Goal: Task Accomplishment & Management: Manage account settings

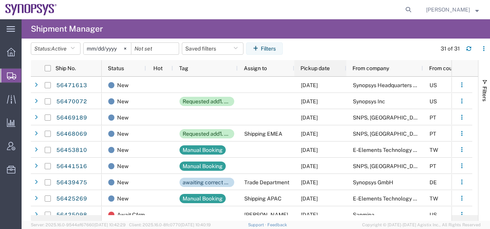
click at [316, 65] on span "Pickup date" at bounding box center [314, 68] width 29 height 6
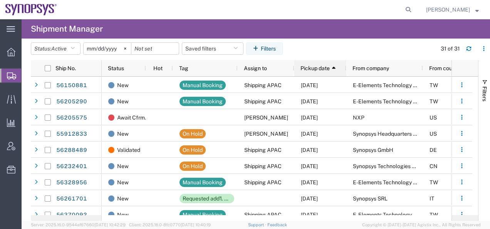
click at [315, 67] on span "Pickup date" at bounding box center [314, 68] width 29 height 6
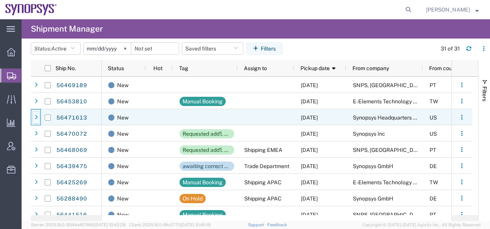
click at [38, 115] on div at bounding box center [36, 117] width 8 height 12
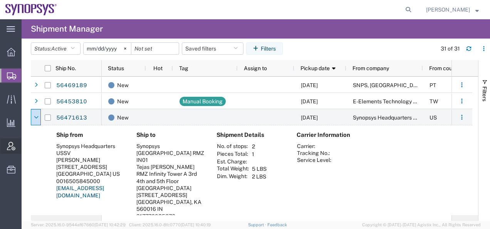
click at [27, 147] on span "Account Admin" at bounding box center [23, 145] width 5 height 15
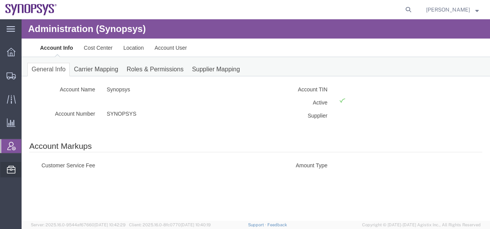
click at [0, 0] on span "Address Book" at bounding box center [0, 0] width 0 height 0
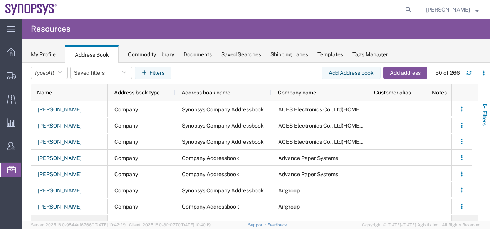
click at [484, 123] on span "Filters" at bounding box center [484, 118] width 6 height 15
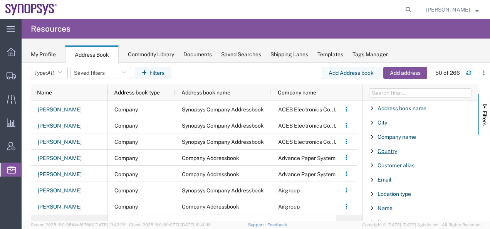
click at [383, 151] on span "Country" at bounding box center [387, 151] width 20 height 6
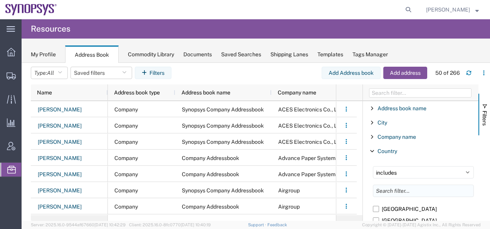
click at [387, 194] on input "Filter List 12 Filters" at bounding box center [423, 190] width 101 height 12
type input "[GEOGRAPHIC_DATA]"
click at [460, 171] on select "includes excludes" at bounding box center [423, 172] width 101 height 12
click at [373, 166] on select "includes excludes" at bounding box center [423, 172] width 101 height 12
click at [255, 70] on agx-table-filter-chips "Type: All All Company Location Other Personal Shared Saved filters Filters" at bounding box center [176, 76] width 291 height 18
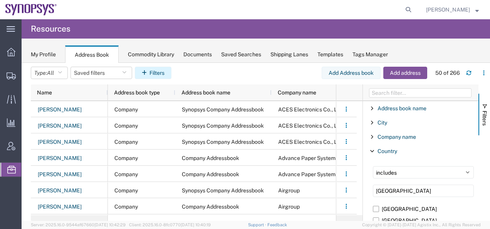
click at [152, 74] on button "Filters" at bounding box center [153, 73] width 37 height 12
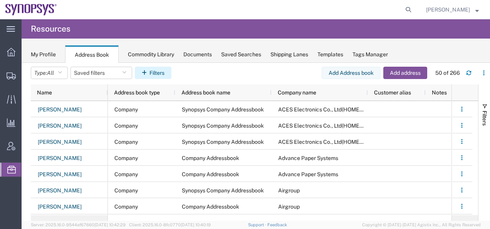
click at [153, 74] on button "Filters" at bounding box center [153, 73] width 37 height 12
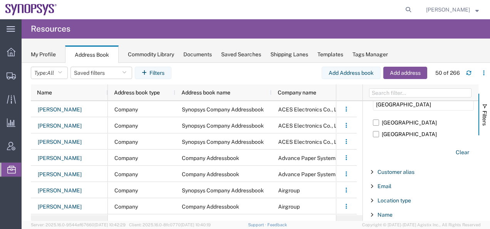
scroll to position [144, 0]
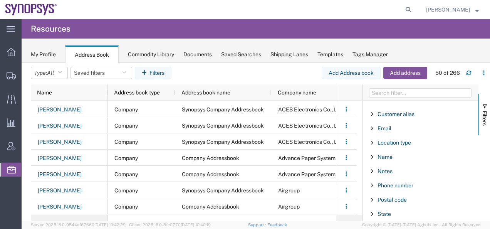
click at [135, 67] on button "Filters" at bounding box center [153, 73] width 37 height 12
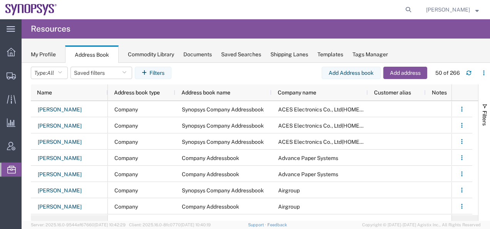
click at [135, 67] on button "Filters" at bounding box center [153, 73] width 37 height 12
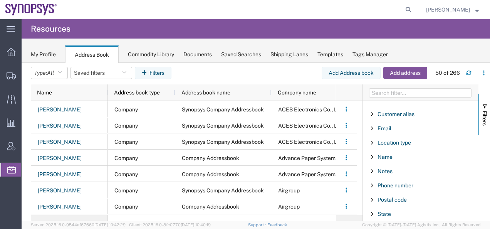
click at [135, 67] on button "Filters" at bounding box center [153, 73] width 37 height 12
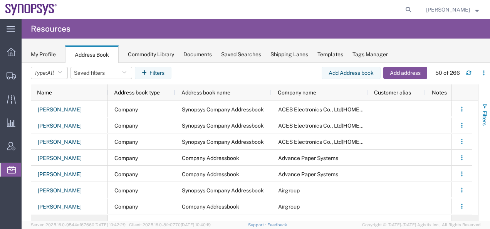
click at [484, 116] on span "Filters" at bounding box center [484, 118] width 6 height 15
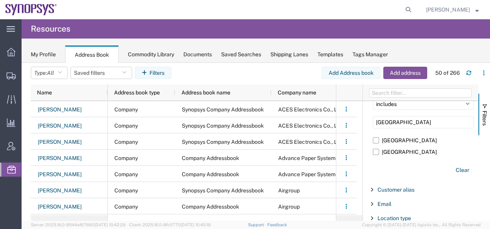
scroll to position [0, 0]
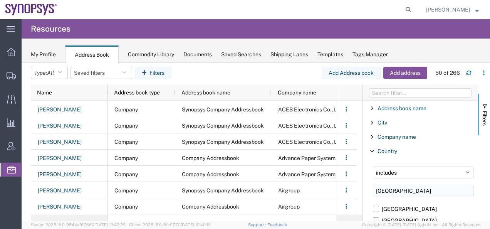
click at [437, 189] on input "[GEOGRAPHIC_DATA]" at bounding box center [423, 190] width 101 height 12
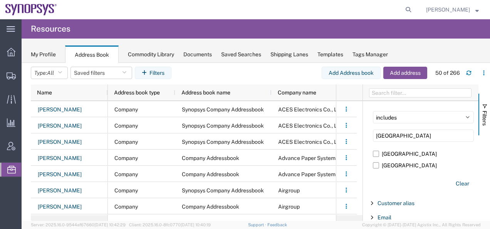
scroll to position [77, 0]
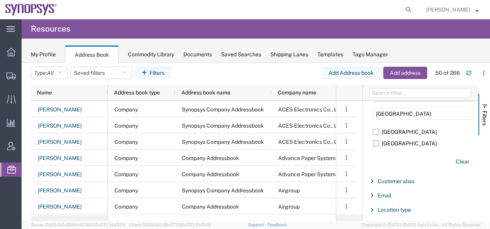
click at [377, 143] on label "[GEOGRAPHIC_DATA]" at bounding box center [423, 143] width 101 height 12
click at [0, 0] on input "[GEOGRAPHIC_DATA]" at bounding box center [0, 0] width 0 height 0
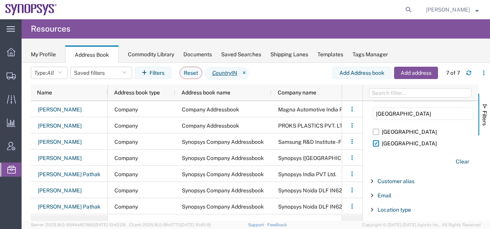
click at [301, 74] on agx-table-filter-chips "Type: All All Company Location Other Personal Shared Saved filters Filters Rese…" at bounding box center [182, 76] width 302 height 18
click at [483, 106] on span "button" at bounding box center [484, 106] width 6 height 6
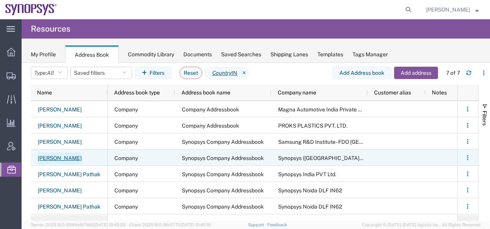
click at [59, 158] on link "[PERSON_NAME]" at bounding box center [59, 158] width 45 height 12
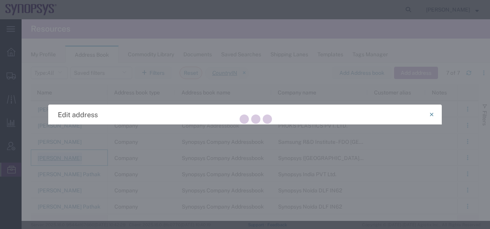
select select "COMPANY"
select select "IN"
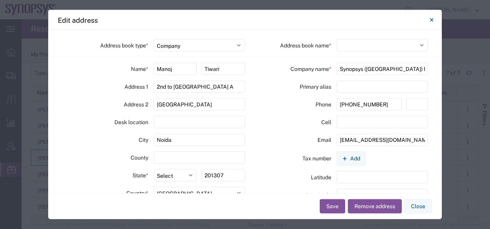
select select "76510"
drag, startPoint x: 433, startPoint y: 20, endPoint x: 383, endPoint y: 25, distance: 50.2
click at [433, 20] on button "Close" at bounding box center [431, 19] width 15 height 15
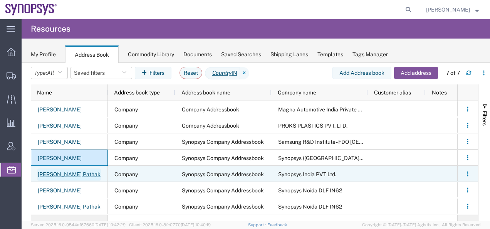
click at [52, 174] on link "[PERSON_NAME] Pathak" at bounding box center [69, 174] width 64 height 12
select select "US"
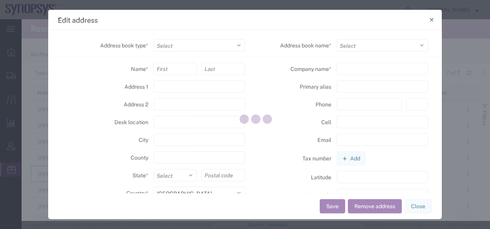
select select "COMPANY"
type input "Amit"
type input "Pathak"
type input "2nd to 4th Floor"
type input "[GEOGRAPHIC_DATA] Sector 143 A"
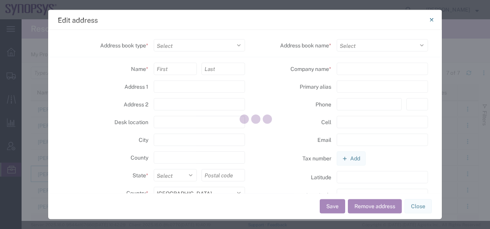
type input "Noida"
type input "201307"
select select "IN"
select select
type input "Synopsys India PVT Ltd."
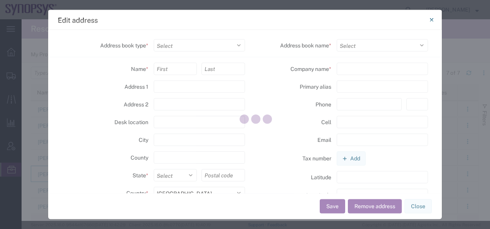
type input "[PHONE_NUMBER]"
type input "[EMAIL_ADDRESS][DOMAIN_NAME]"
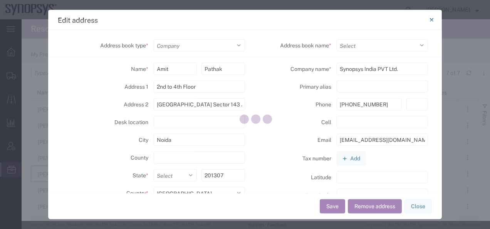
select select "76510"
select select
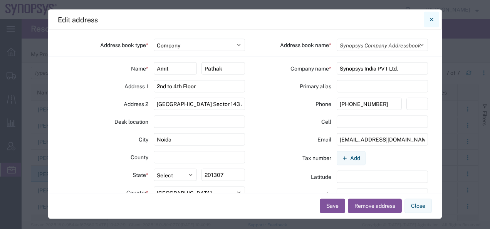
click at [432, 20] on icon "Close" at bounding box center [431, 19] width 3 height 9
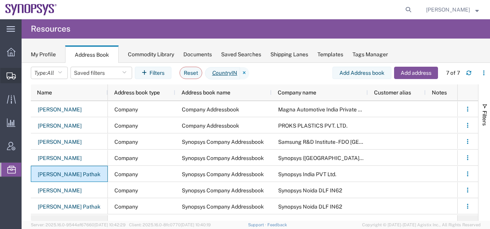
click at [10, 74] on icon at bounding box center [11, 75] width 9 height 7
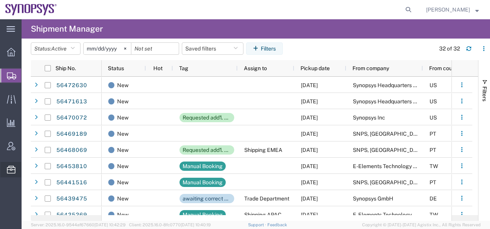
click at [0, 0] on span "Address Book" at bounding box center [0, 0] width 0 height 0
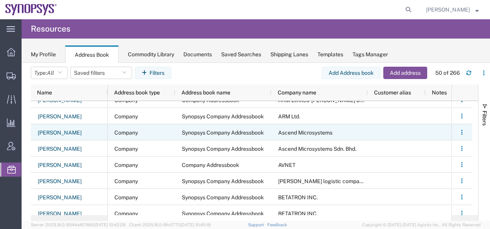
scroll to position [154, 0]
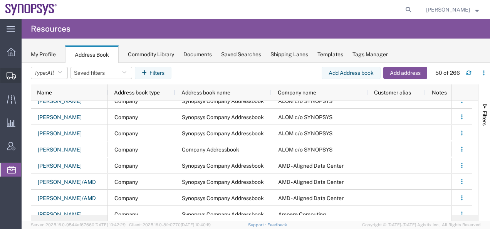
click at [8, 74] on icon at bounding box center [11, 75] width 9 height 7
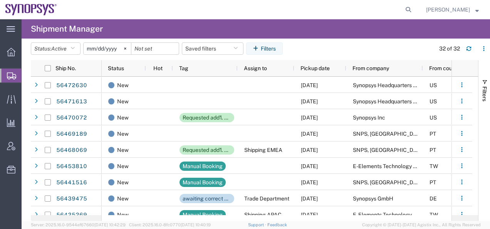
click at [0, 0] on span "Create Shipment" at bounding box center [0, 0] width 0 height 0
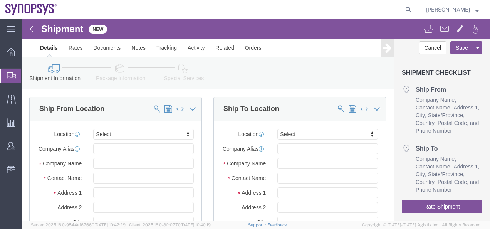
select select
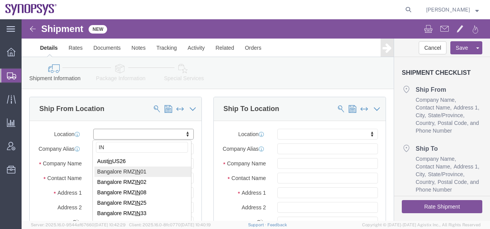
type input "IN"
select select "63114"
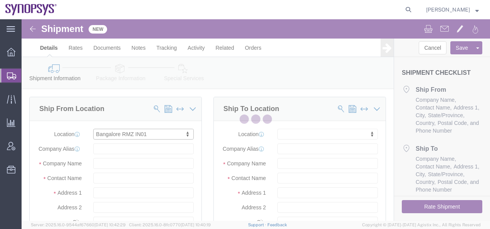
type input "RMZ Infinity Tower A 3rd 4th and 5th Floor"
type input "[GEOGRAPHIC_DATA][STREET_ADDRESS]"
select select
select select "IN"
type input "560016"
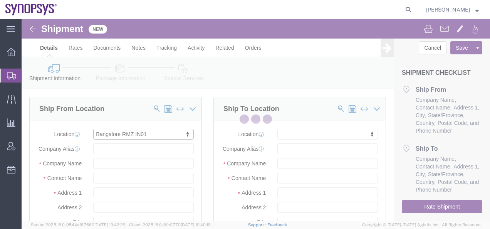
type input "IN01"
type input "Synopsys [GEOGRAPHIC_DATA] RMZ IN01"
type input "[GEOGRAPHIC_DATA]"
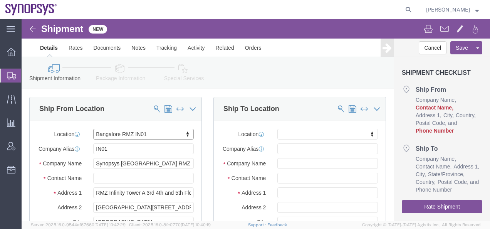
select select "KA"
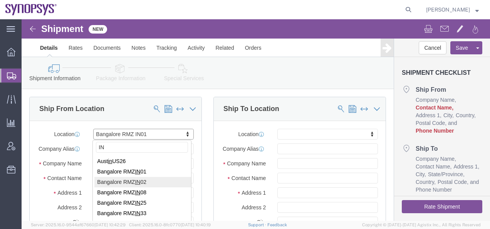
type input "IN"
select select "63115"
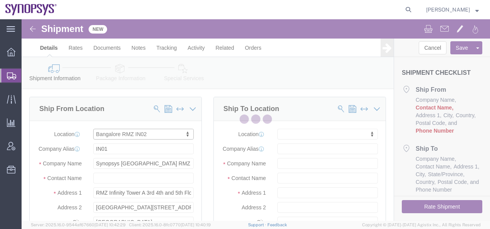
type input "RMZ Infinity Tower A 4th Floor"
type input "IN02"
type input "Synopsys [GEOGRAPHIC_DATA] RMZ IN02"
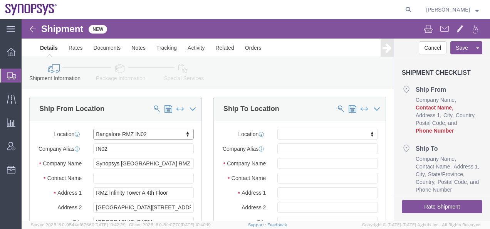
select select "KA"
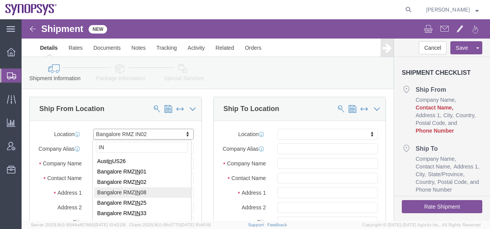
type input "IN"
select select "63116"
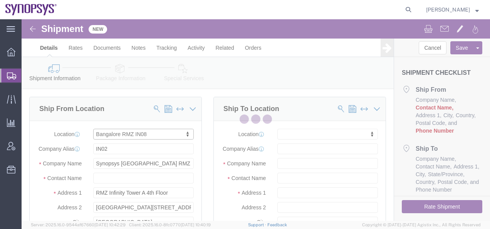
type input "RMZ Infinity Tower B 8th Floor"
type input "IN08"
type input "Synopsys [GEOGRAPHIC_DATA] RMZ IN08"
select select "KA"
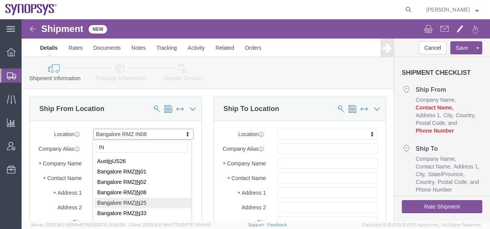
type input "IN"
select select "63117"
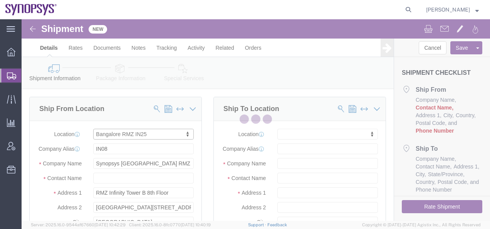
type input "RMZ Infinity Tower B 7th Floor"
type input "IN25"
type input "Synopsys [GEOGRAPHIC_DATA] RMZ IN25"
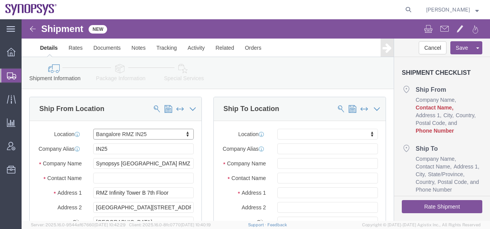
select select "KA"
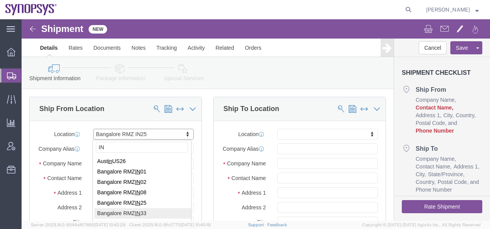
type input "IN"
select select "63119"
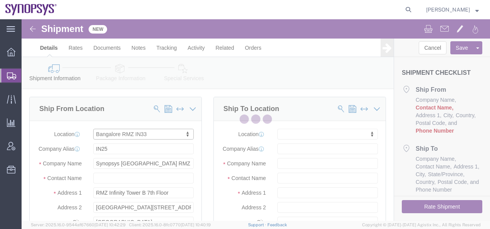
type input "RMZ Infinity Tower B 6th Floor"
type input "IN33"
type input "Synopsys Bangalore RMZ IN33"
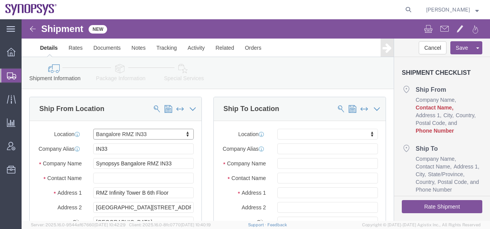
select select "KA"
click at [0, 0] on span "Address Book" at bounding box center [0, 0] width 0 height 0
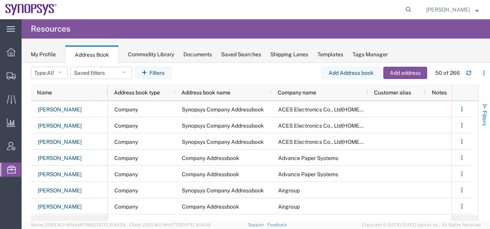
click at [485, 114] on span "Filters" at bounding box center [484, 118] width 6 height 15
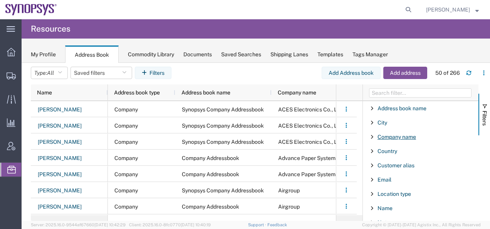
click at [382, 139] on span "Company name" at bounding box center [396, 137] width 39 height 6
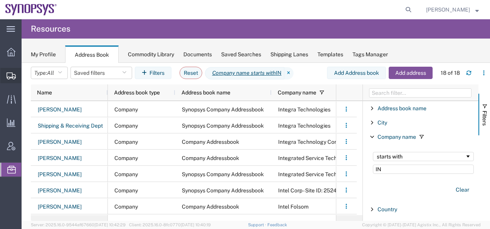
type input "IN"
click at [10, 73] on icon at bounding box center [11, 75] width 9 height 7
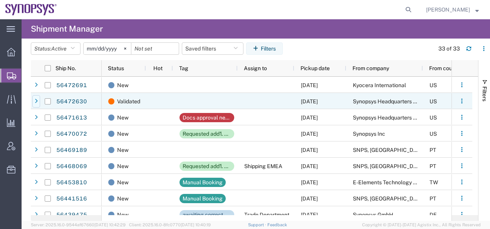
click at [35, 101] on icon at bounding box center [36, 101] width 3 height 5
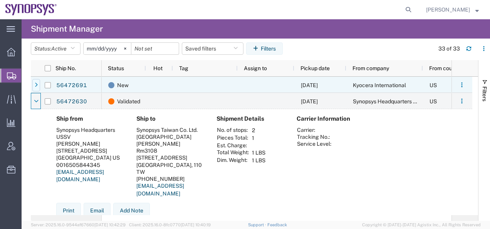
click at [37, 86] on icon at bounding box center [36, 84] width 3 height 5
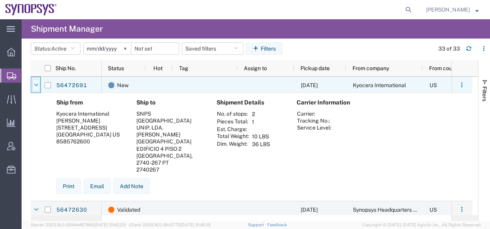
click at [36, 84] on icon at bounding box center [36, 84] width 5 height 5
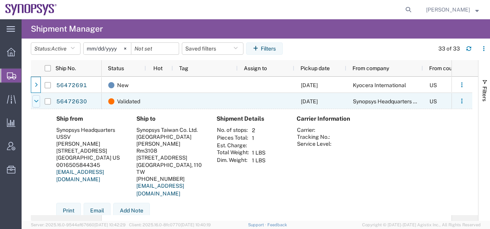
click at [37, 101] on icon at bounding box center [36, 101] width 5 height 5
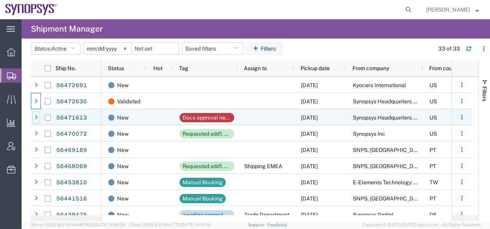
click at [35, 118] on icon at bounding box center [36, 117] width 3 height 5
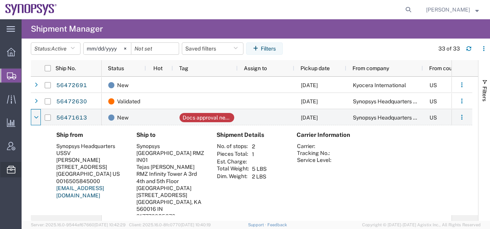
click at [0, 0] on span "Address Book" at bounding box center [0, 0] width 0 height 0
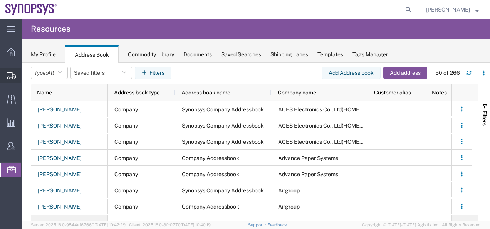
click at [9, 76] on icon at bounding box center [11, 75] width 9 height 7
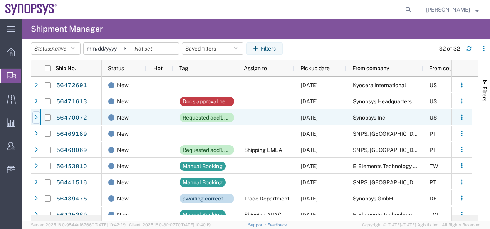
click at [37, 118] on icon at bounding box center [36, 117] width 3 height 5
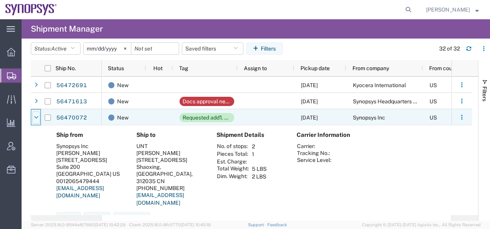
click at [34, 115] on icon at bounding box center [36, 117] width 5 height 5
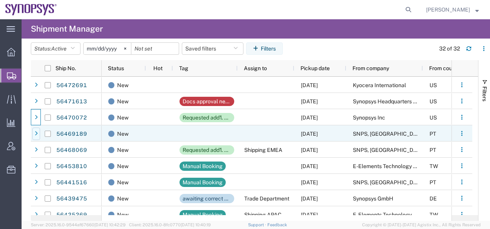
click at [35, 134] on icon at bounding box center [36, 133] width 3 height 5
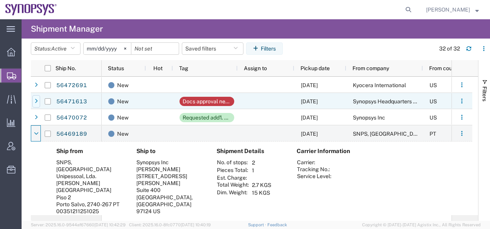
click at [37, 101] on icon at bounding box center [36, 101] width 3 height 5
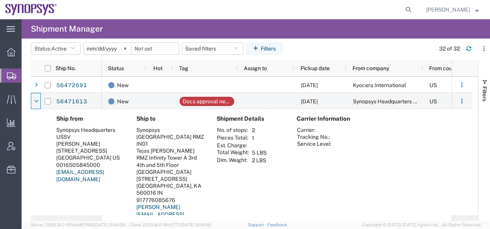
scroll to position [39, 0]
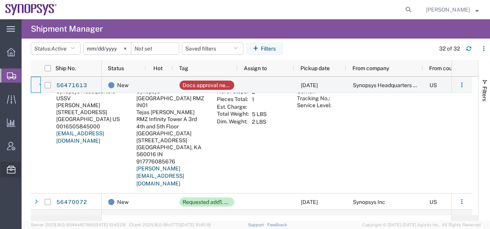
click at [0, 0] on span "Address Book" at bounding box center [0, 0] width 0 height 0
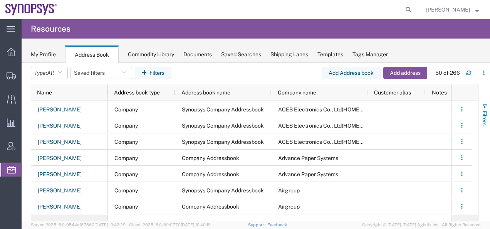
click at [483, 110] on button "Filters" at bounding box center [484, 115] width 12 height 42
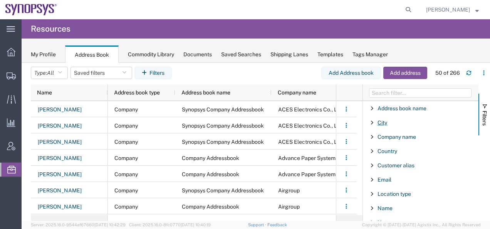
click at [379, 121] on span "City" at bounding box center [382, 122] width 10 height 6
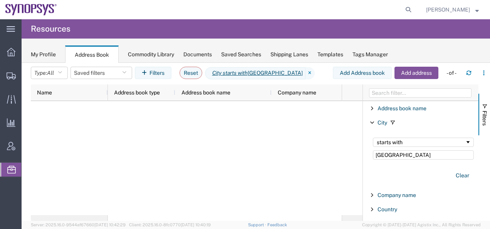
type input "[GEOGRAPHIC_DATA]"
click at [336, 139] on div at bounding box center [225, 158] width 234 height 114
click at [10, 147] on icon at bounding box center [11, 146] width 8 height 8
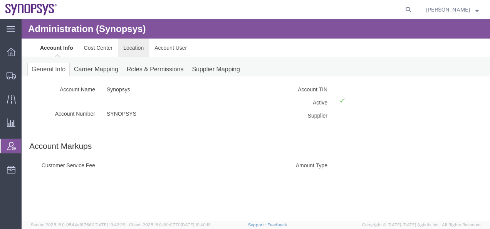
click at [133, 46] on link "Location" at bounding box center [133, 48] width 31 height 18
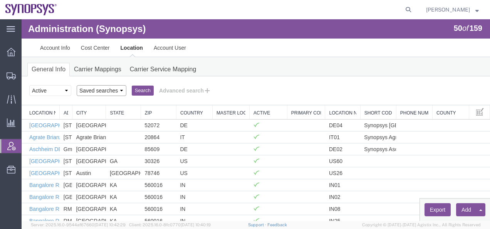
click at [98, 94] on select "Saved searches" at bounding box center [102, 90] width 50 height 11
click at [139, 92] on button "Search" at bounding box center [143, 91] width 22 height 10
click at [170, 92] on button "Advanced search" at bounding box center [185, 90] width 63 height 13
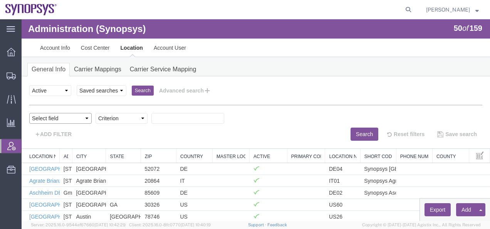
click at [61, 119] on select "Select field Address [GEOGRAPHIC_DATA] Location Name Location Num Master Locati…" at bounding box center [60, 118] width 62 height 11
select select "locationNum"
click at [29, 113] on select "Select field Address [GEOGRAPHIC_DATA] Location Name Location Num Master Locati…" at bounding box center [60, 118] width 62 height 11
click at [141, 119] on select "Criterion contains does not contain is is blank is not blank starts with" at bounding box center [122, 118] width 52 height 11
select select "is"
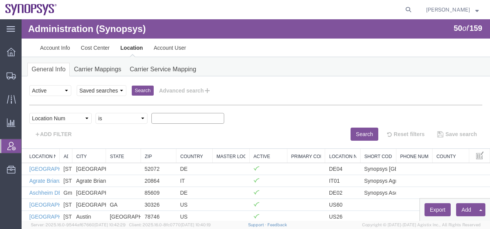
click at [96, 113] on select "Criterion contains does not contain is is blank is not blank starts with" at bounding box center [122, 118] width 52 height 11
type input "IN01"
click at [350, 131] on button "Search" at bounding box center [364, 133] width 28 height 13
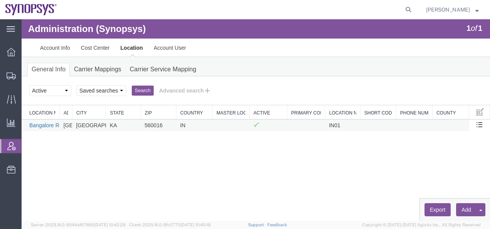
click at [49, 127] on link "Bangalore RMZ IN01" at bounding box center [54, 125] width 51 height 6
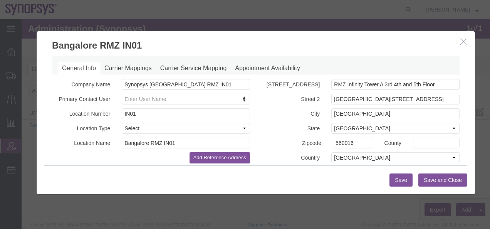
click at [435, 179] on button "Save and Close" at bounding box center [442, 179] width 49 height 13
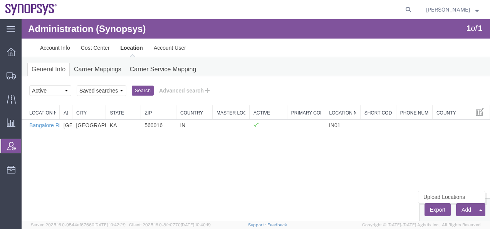
click at [466, 211] on button "Add" at bounding box center [466, 209] width 20 height 13
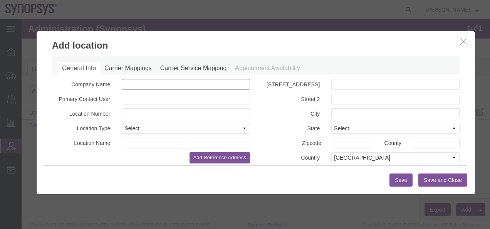
click at [131, 84] on input "text" at bounding box center [186, 84] width 128 height 11
click at [148, 82] on input "Synopsys Private Limited" at bounding box center [186, 84] width 128 height 11
type input "Synopsys ([GEOGRAPHIC_DATA]) Private Limited"
click at [130, 101] on input "text" at bounding box center [186, 99] width 128 height 11
paste input "Tejas [PERSON_NAME]"
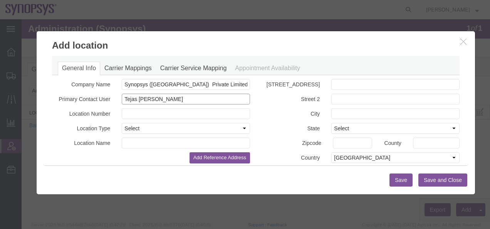
type input "Tejas [PERSON_NAME]"
click at [135, 115] on input "text" at bounding box center [186, 113] width 128 height 11
type input "INxx"
click at [148, 129] on select "Select Business No Loading Dock Business Business w/ Loading Dock Construction …" at bounding box center [186, 128] width 128 height 11
click at [55, 131] on label "Location Type" at bounding box center [81, 127] width 70 height 9
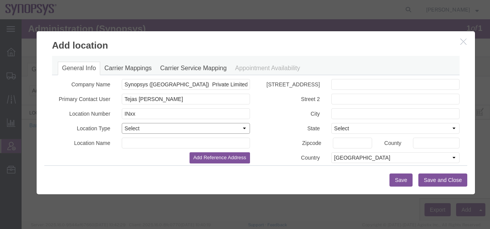
click at [139, 129] on select "Select Business No Loading Dock Business Business w/ Loading Dock Construction …" at bounding box center [186, 128] width 128 height 11
click at [60, 126] on label "Location Type" at bounding box center [81, 127] width 70 height 9
click at [340, 86] on input "text" at bounding box center [395, 84] width 128 height 11
click at [332, 83] on input "text" at bounding box center [395, 84] width 128 height 11
paste input "[GEOGRAPHIC_DATA][PERSON_NAME],"
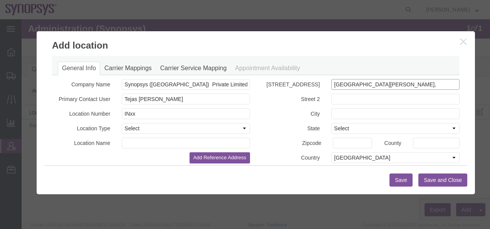
click at [395, 87] on input "[GEOGRAPHIC_DATA][PERSON_NAME]," at bounding box center [395, 84] width 128 height 11
paste input "[GEOGRAPHIC_DATA], [GEOGRAPHIC_DATA]"
type input "[GEOGRAPHIC_DATA][PERSON_NAME], [GEOGRAPHIC_DATA]"
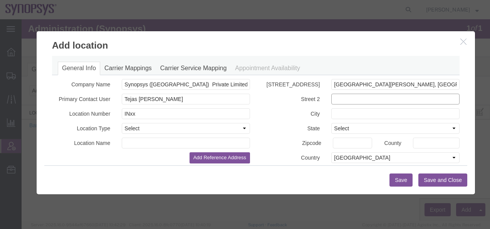
click at [335, 98] on input "text" at bounding box center [395, 99] width 128 height 11
paste input "[GEOGRAPHIC_DATA], [GEOGRAPHIC_DATA],"
type input "[GEOGRAPHIC_DATA], [GEOGRAPHIC_DATA],"
click at [388, 85] on input "[GEOGRAPHIC_DATA][PERSON_NAME], [GEOGRAPHIC_DATA]" at bounding box center [395, 84] width 128 height 11
type input "[GEOGRAPHIC_DATA][PERSON_NAME], [GEOGRAPHIC_DATA]"
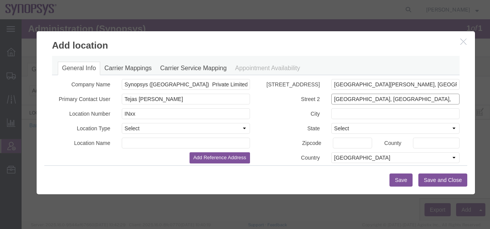
click at [434, 99] on input "[GEOGRAPHIC_DATA], [GEOGRAPHIC_DATA]," at bounding box center [395, 99] width 128 height 11
paste input "Bengaluru Urban"
type input "[GEOGRAPHIC_DATA], [GEOGRAPHIC_DATA], [GEOGRAPHIC_DATA] Urban"
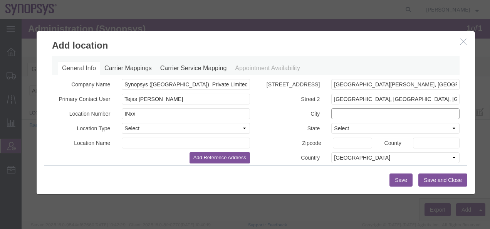
click at [341, 117] on input "text" at bounding box center [395, 113] width 128 height 11
paste input "[GEOGRAPHIC_DATA] [GEOGRAPHIC_DATA]"
type input "[GEOGRAPHIC_DATA] [GEOGRAPHIC_DATA]"
click at [347, 130] on select "Select [US_STATE] [US_STATE] [US_STATE] [US_STATE] Armed Forces Americas Armed …" at bounding box center [395, 128] width 128 height 11
select select "KS"
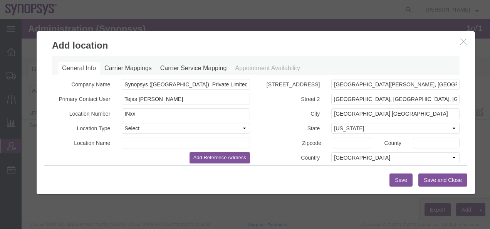
click at [280, 111] on label "City" at bounding box center [291, 112] width 70 height 9
click at [352, 126] on select "Select [US_STATE] [US_STATE] [US_STATE] [US_STATE] Armed Forces Americas Armed …" at bounding box center [395, 128] width 128 height 11
click at [290, 126] on label "State" at bounding box center [291, 127] width 70 height 9
click at [344, 158] on select "Select [GEOGRAPHIC_DATA] [GEOGRAPHIC_DATA] [GEOGRAPHIC_DATA] [GEOGRAPHIC_DATA] …" at bounding box center [395, 157] width 128 height 11
click at [349, 156] on select "Select [GEOGRAPHIC_DATA] [GEOGRAPHIC_DATA] [GEOGRAPHIC_DATA] [GEOGRAPHIC_DATA] …" at bounding box center [395, 157] width 128 height 11
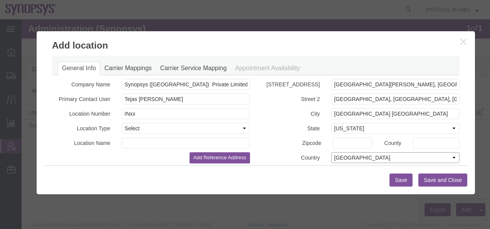
select select "IN"
click at [331, 152] on select "Select [GEOGRAPHIC_DATA] [GEOGRAPHIC_DATA] [GEOGRAPHIC_DATA] [GEOGRAPHIC_DATA] …" at bounding box center [395, 157] width 128 height 11
click at [339, 129] on div at bounding box center [256, 119] width 468 height 201
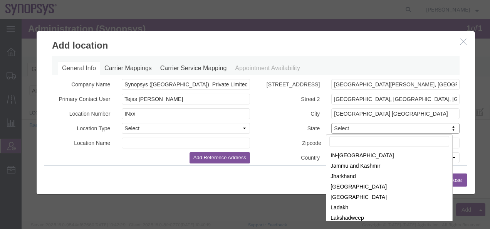
scroll to position [136, 0]
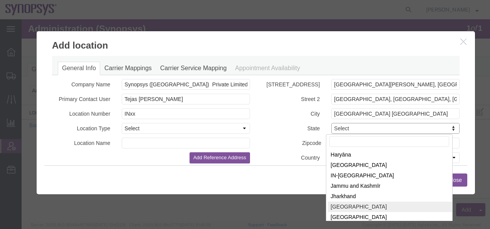
select select "KA"
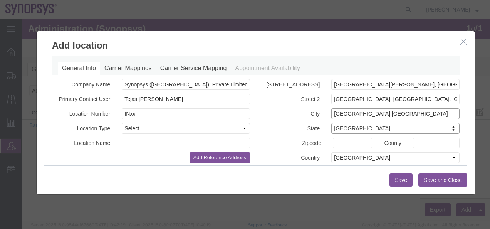
click at [389, 113] on input "[GEOGRAPHIC_DATA] [GEOGRAPHIC_DATA]" at bounding box center [395, 113] width 128 height 11
type input "[GEOGRAPHIC_DATA]"
click at [338, 143] on input "text" at bounding box center [352, 142] width 39 height 11
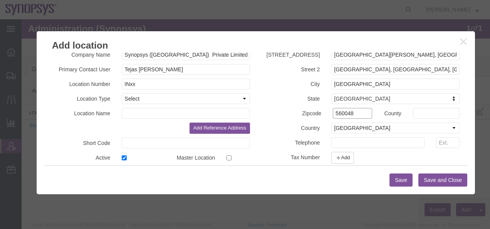
scroll to position [39, 0]
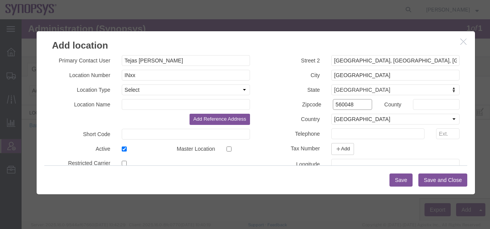
type input "560048"
paste input "[PHONE_NUMBER]"
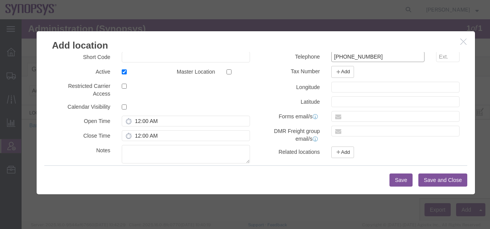
scroll to position [145, 0]
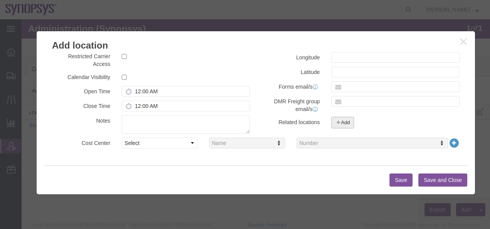
type input "[PHONE_NUMBER]"
click at [337, 123] on icon "button" at bounding box center [337, 122] width 5 height 6
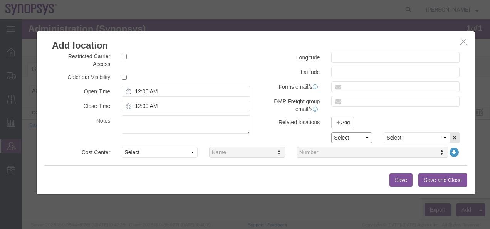
click at [351, 137] on select "Select Exporter of Record Importer of Record" at bounding box center [351, 137] width 41 height 11
click at [402, 137] on select "Select [GEOGRAPHIC_DATA] DE04 Agrate Brianza IT01 [GEOGRAPHIC_DATA] DE02 [GEOGR…" at bounding box center [417, 137] width 66 height 11
click at [384, 132] on select "Select [GEOGRAPHIC_DATA] DE04 Agrate Brianza IT01 [GEOGRAPHIC_DATA] DE02 [GEOGR…" at bounding box center [417, 137] width 66 height 11
click at [440, 137] on select "Select [GEOGRAPHIC_DATA] DE04 Agrate Brianza IT01 [GEOGRAPHIC_DATA] DE02 [GEOGR…" at bounding box center [417, 137] width 66 height 11
click at [384, 132] on select "Select [GEOGRAPHIC_DATA] DE04 Agrate Brianza IT01 [GEOGRAPHIC_DATA] DE02 [GEOGR…" at bounding box center [417, 137] width 66 height 11
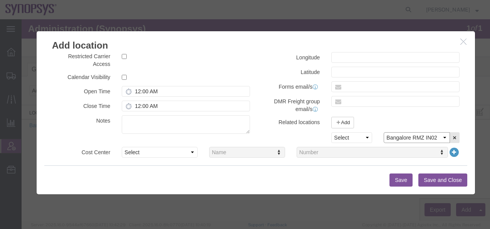
click at [439, 137] on select "Select [GEOGRAPHIC_DATA] DE04 Agrate Brianza IT01 [GEOGRAPHIC_DATA] DE02 [GEOGR…" at bounding box center [417, 137] width 66 height 11
select select "63114"
click at [384, 132] on select "Select [GEOGRAPHIC_DATA] DE04 Agrate Brianza IT01 [GEOGRAPHIC_DATA] DE02 [GEOGR…" at bounding box center [417, 137] width 66 height 11
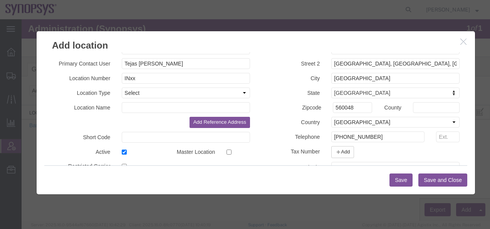
scroll to position [39, 0]
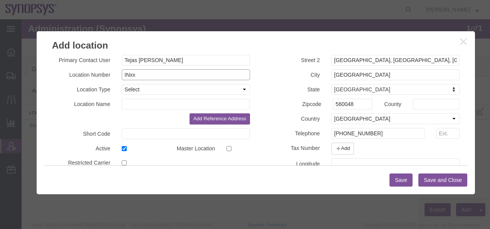
click at [136, 74] on input "INxx" at bounding box center [186, 74] width 128 height 11
type input "IN00"
click at [434, 181] on button "Save and Close" at bounding box center [442, 179] width 49 height 13
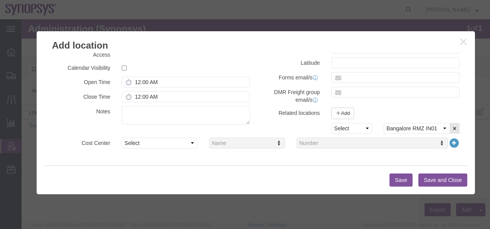
scroll to position [154, 0]
click at [436, 180] on button "Save and Close" at bounding box center [442, 179] width 49 height 13
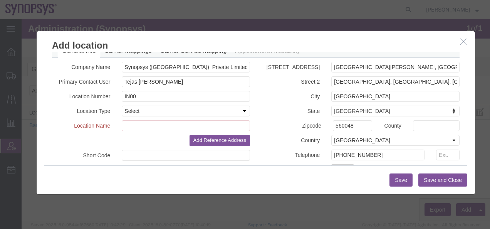
scroll to position [0, 0]
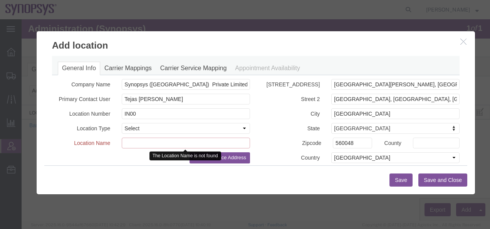
click at [133, 144] on input "text" at bounding box center [186, 142] width 128 height 11
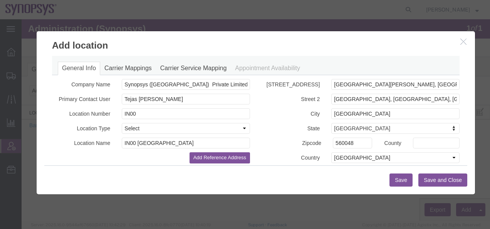
click at [126, 156] on div "Add Reference Address" at bounding box center [151, 157] width 210 height 11
click at [173, 138] on input "IN00 [GEOGRAPHIC_DATA]" at bounding box center [186, 142] width 128 height 11
type input "I"
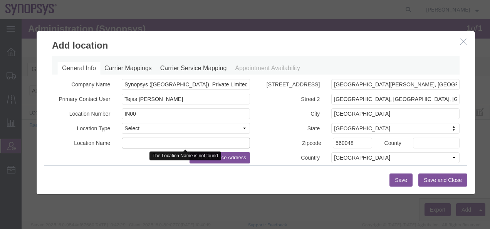
click at [148, 143] on input "text" at bounding box center [186, 142] width 128 height 11
type input "IN00"
click at [437, 178] on button "Save and Close" at bounding box center [442, 179] width 49 height 13
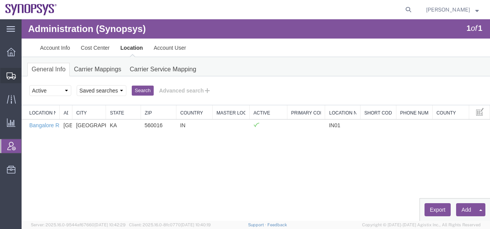
click at [11, 75] on icon at bounding box center [11, 75] width 9 height 7
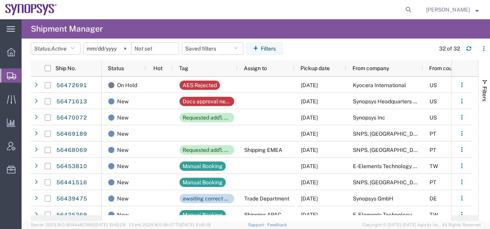
click at [27, 75] on span "Shipments" at bounding box center [24, 75] width 6 height 15
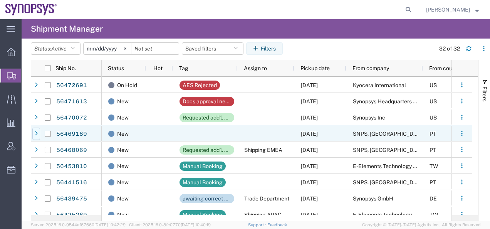
click at [35, 135] on icon at bounding box center [36, 133] width 3 height 5
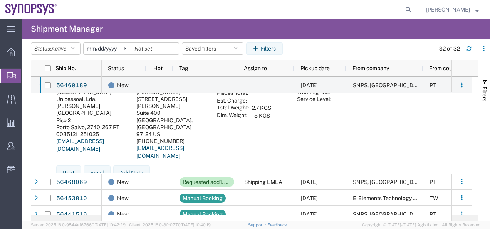
scroll to position [116, 0]
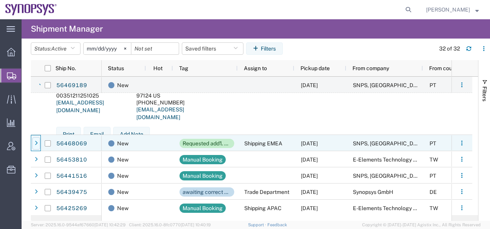
click at [37, 144] on icon at bounding box center [36, 143] width 3 height 5
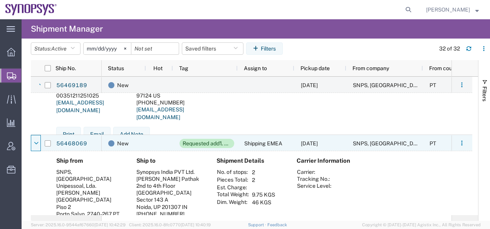
click at [37, 144] on icon at bounding box center [36, 143] width 5 height 5
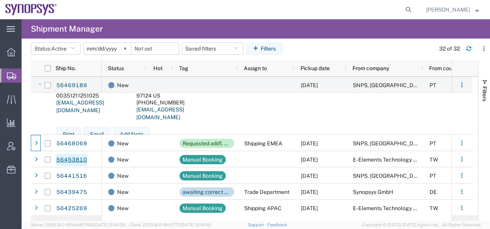
scroll to position [0, 0]
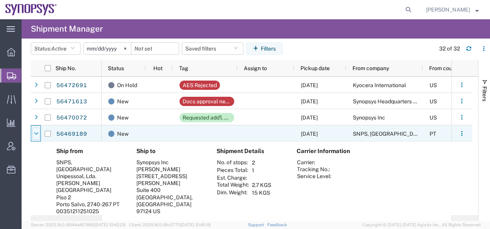
click at [36, 134] on icon at bounding box center [36, 133] width 5 height 5
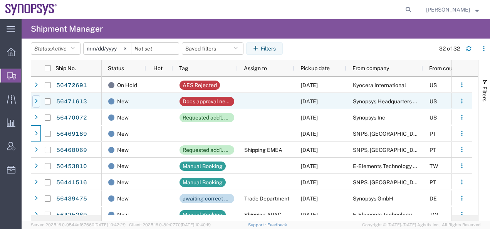
click at [37, 101] on icon at bounding box center [36, 101] width 3 height 5
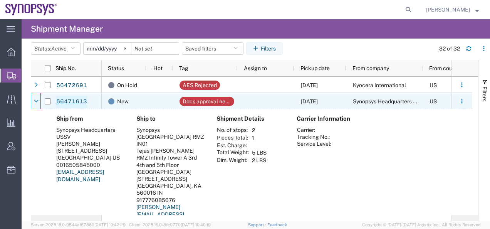
click at [79, 99] on link "56471613" at bounding box center [72, 102] width 32 height 12
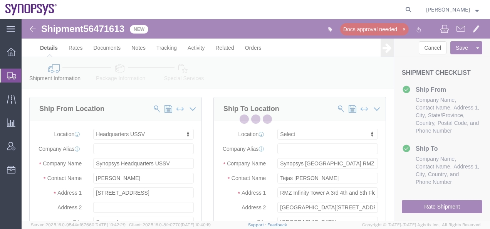
select select "63204"
select select
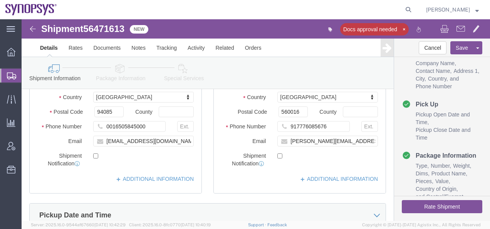
scroll to position [193, 0]
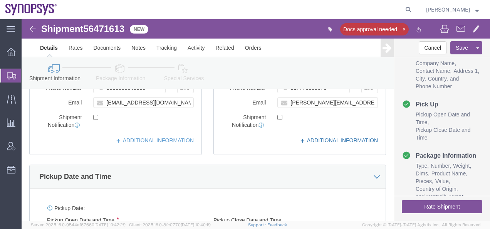
click icon
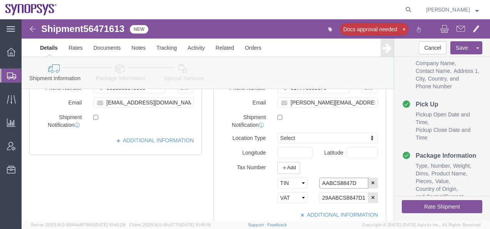
drag, startPoint x: 333, startPoint y: 169, endPoint x: 292, endPoint y: 167, distance: 40.9
click div "AABCS8847D"
drag, startPoint x: 296, startPoint y: 184, endPoint x: 383, endPoint y: 184, distance: 87.0
click form "Shipment 56471613 New Docs approval needed Details Rates Documents Notes Tracki…"
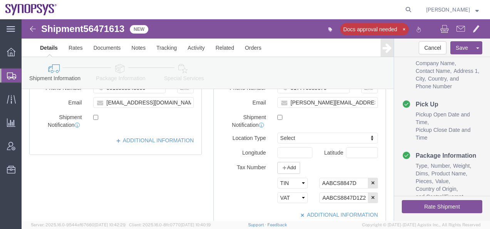
scroll to position [0, 0]
click div "Select EIN EORI TIN VAT Other AABCS8847D"
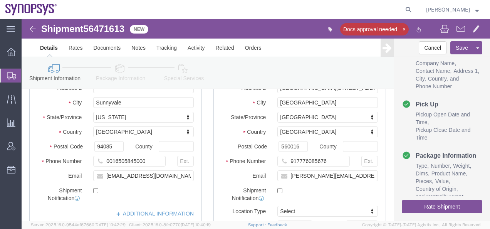
scroll to position [39, 0]
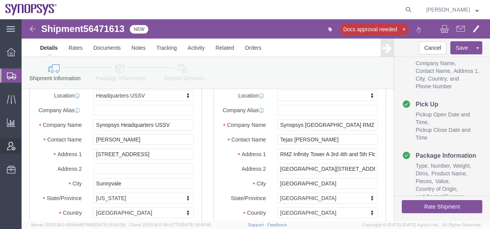
click at [27, 142] on span "Account Admin" at bounding box center [23, 145] width 5 height 15
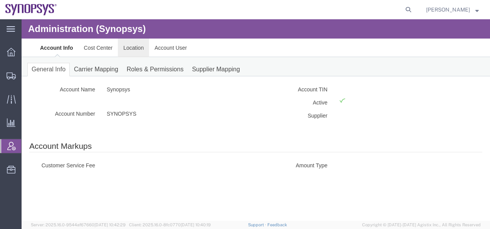
click at [126, 50] on link "Location" at bounding box center [133, 48] width 31 height 18
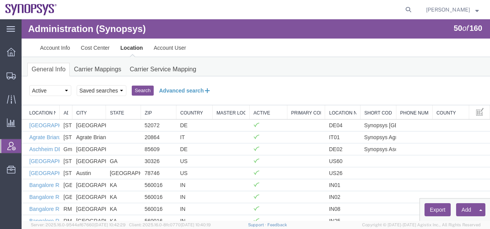
click at [177, 91] on button "Advanced search" at bounding box center [185, 90] width 63 height 13
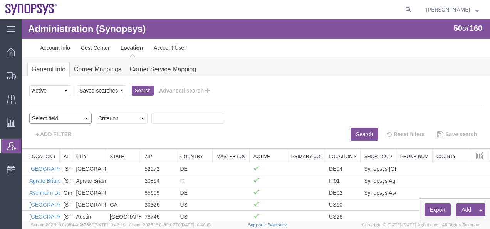
click at [86, 118] on select "Select field Address [GEOGRAPHIC_DATA] Location Name Location Num Master Locati…" at bounding box center [60, 118] width 62 height 11
select select "locationNum"
click at [29, 113] on select "Select field Address [GEOGRAPHIC_DATA] Location Name Location Num Master Locati…" at bounding box center [60, 118] width 62 height 11
drag, startPoint x: 144, startPoint y: 119, endPoint x: 137, endPoint y: 120, distance: 7.4
click at [144, 119] on select "Criterion contains does not contain is is blank is not blank starts with" at bounding box center [122, 118] width 52 height 11
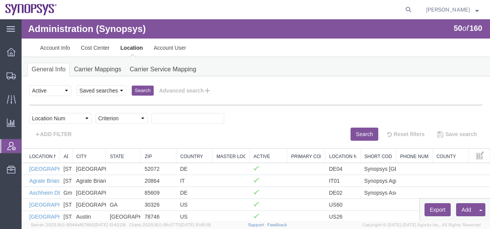
select select "is"
click at [96, 113] on select "Criterion contains does not contain is is blank is not blank starts with" at bounding box center [122, 118] width 52 height 11
type input "IN00"
click at [350, 133] on button "Search" at bounding box center [364, 133] width 28 height 13
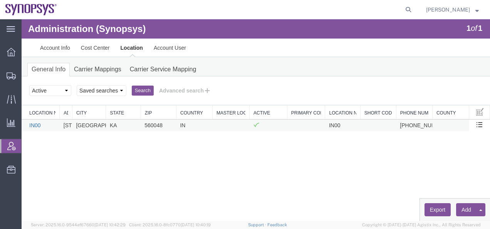
click at [34, 125] on link "IN00" at bounding box center [35, 125] width 12 height 6
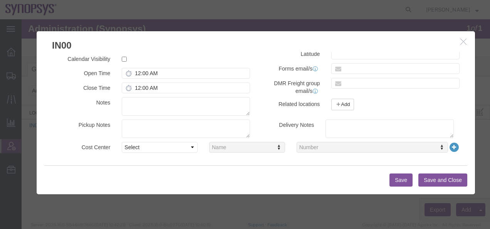
scroll to position [168, 0]
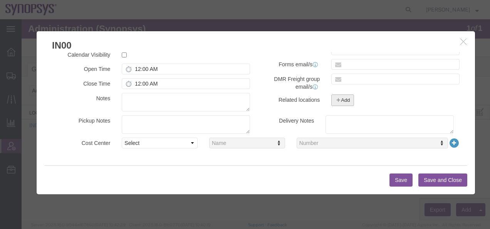
click at [337, 100] on icon "button" at bounding box center [337, 100] width 5 height 6
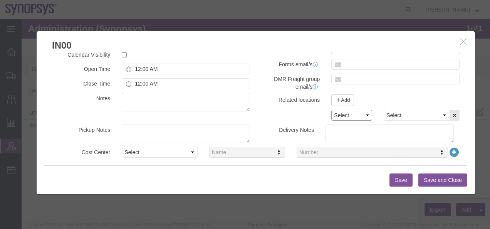
click at [363, 115] on select "Select Exporter of Record Importer of Record" at bounding box center [351, 115] width 41 height 11
click at [403, 116] on select "Select [GEOGRAPHIC_DATA] DE04 Agrate Brianza IT01 [GEOGRAPHIC_DATA] DE02 [GEOGR…" at bounding box center [417, 115] width 66 height 11
select select "63114"
click at [384, 110] on select "Select [GEOGRAPHIC_DATA] DE04 Agrate Brianza IT01 [GEOGRAPHIC_DATA] DE02 [GEOGR…" at bounding box center [417, 115] width 66 height 11
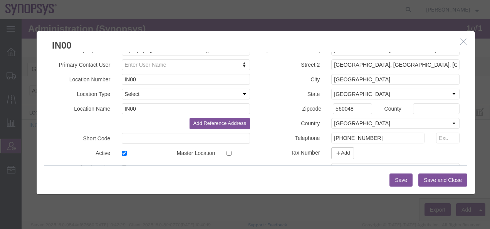
scroll to position [77, 0]
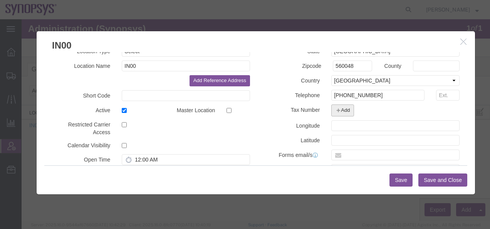
click at [342, 112] on button "Add" at bounding box center [342, 110] width 23 height 12
click at [349, 126] on select "Select EIN EORI TIN VAT Other" at bounding box center [351, 125] width 41 height 11
select select "TIN"
click at [331, 120] on select "Select EIN EORI TIN VAT Other" at bounding box center [351, 125] width 41 height 11
click at [406, 126] on input "text" at bounding box center [417, 125] width 66 height 11
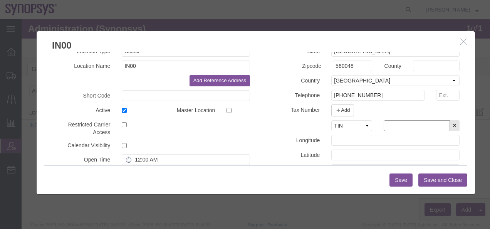
paste input "AABCS8847D"
type input "AABCS8847D"
click at [343, 109] on button "Add" at bounding box center [342, 110] width 23 height 12
drag, startPoint x: 361, startPoint y: 139, endPoint x: 353, endPoint y: 137, distance: 8.0
click at [361, 139] on select "Select EIN EORI TIN VAT Other" at bounding box center [351, 140] width 41 height 11
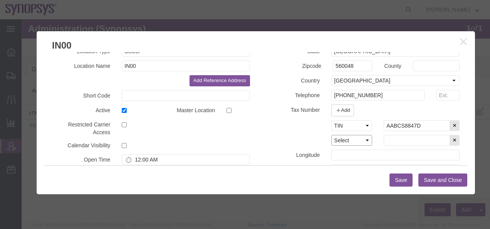
select select "VAT"
click at [331, 135] on select "Select EIN EORI TIN VAT Other" at bounding box center [351, 140] width 41 height 11
click at [392, 144] on input "text" at bounding box center [417, 140] width 66 height 11
paste input "29AABCS8847D1Z2"
type input "29AABCS8847D1Z2"
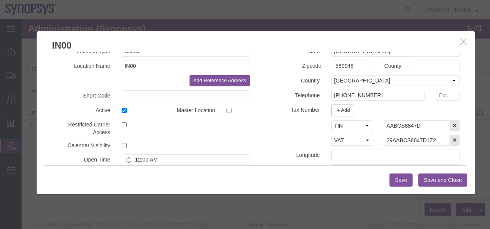
click at [404, 180] on button "Save" at bounding box center [400, 179] width 23 height 13
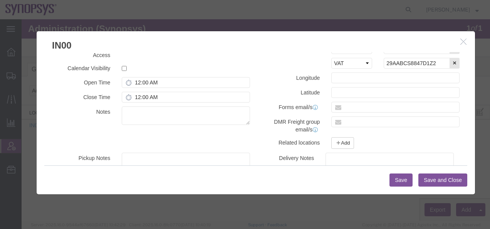
scroll to position [191, 0]
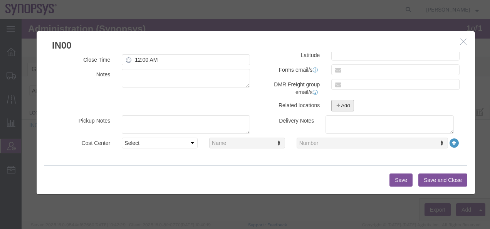
click at [339, 104] on button "Add" at bounding box center [342, 106] width 23 height 12
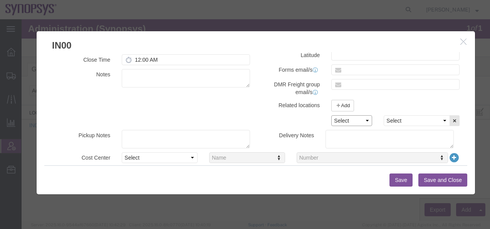
click at [352, 119] on select "Select Exporter of Record Importer of Record" at bounding box center [351, 120] width 41 height 11
select select "SOLD_TO"
click at [331, 115] on select "Select Exporter of Record Importer of Record" at bounding box center [351, 120] width 41 height 11
click at [401, 120] on select "Select [GEOGRAPHIC_DATA] DE04 Agrate Brianza IT01 [GEOGRAPHIC_DATA] DE02 [GEOGR…" at bounding box center [417, 120] width 66 height 11
select select "63114"
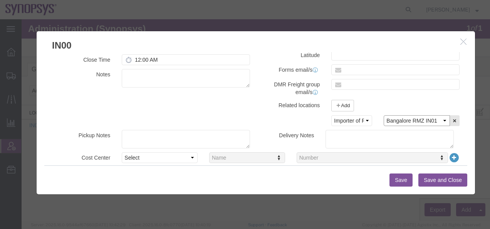
click at [384, 115] on select "Select [GEOGRAPHIC_DATA] DE04 Agrate Brianza IT01 [GEOGRAPHIC_DATA] DE02 [GEOGR…" at bounding box center [417, 120] width 66 height 11
click at [398, 179] on button "Save" at bounding box center [400, 179] width 23 height 13
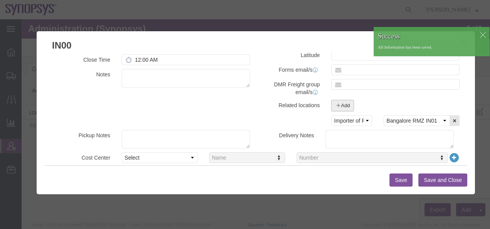
click at [339, 105] on button "Add" at bounding box center [342, 106] width 23 height 12
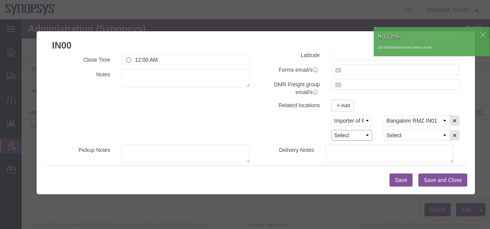
click at [363, 135] on select "Select Exporter of Record Importer of Record" at bounding box center [351, 135] width 41 height 11
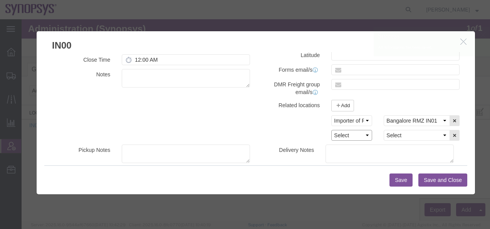
select select "SOLD_BY"
click at [331, 130] on select "Select Exporter of Record Importer of Record" at bounding box center [351, 135] width 41 height 11
click at [452, 133] on icon "button" at bounding box center [454, 135] width 5 height 6
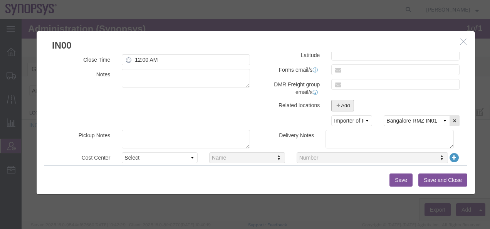
click at [340, 106] on button "Add" at bounding box center [342, 106] width 23 height 12
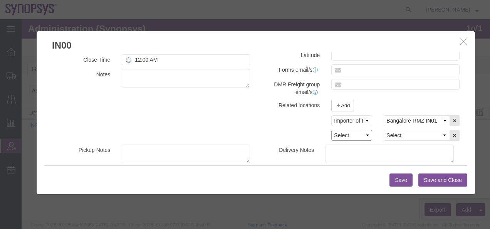
click at [363, 134] on select "Select Exporter of Record Importer of Record" at bounding box center [351, 135] width 41 height 11
select select "SOLD_BY"
click at [331, 130] on select "Select Exporter of Record Importer of Record" at bounding box center [351, 135] width 41 height 11
click at [438, 135] on select "Select [GEOGRAPHIC_DATA] DE04 Agrate Brianza IT01 [GEOGRAPHIC_DATA] DE02 [GEOGR…" at bounding box center [417, 135] width 66 height 11
select select "63114"
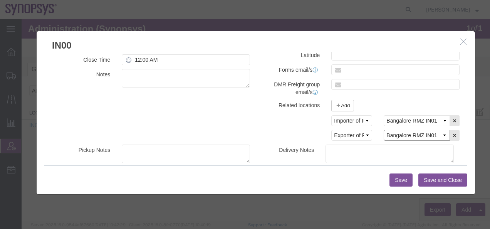
click at [384, 130] on select "Select [GEOGRAPHIC_DATA] DE04 Agrate Brianza IT01 [GEOGRAPHIC_DATA] DE02 [GEOGR…" at bounding box center [417, 135] width 66 height 11
click at [402, 180] on button "Save" at bounding box center [400, 179] width 23 height 13
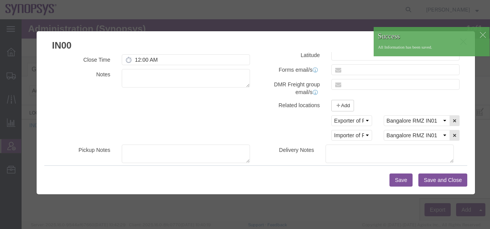
click at [434, 179] on button "Save and Close" at bounding box center [442, 179] width 49 height 13
